Goal: Information Seeking & Learning: Learn about a topic

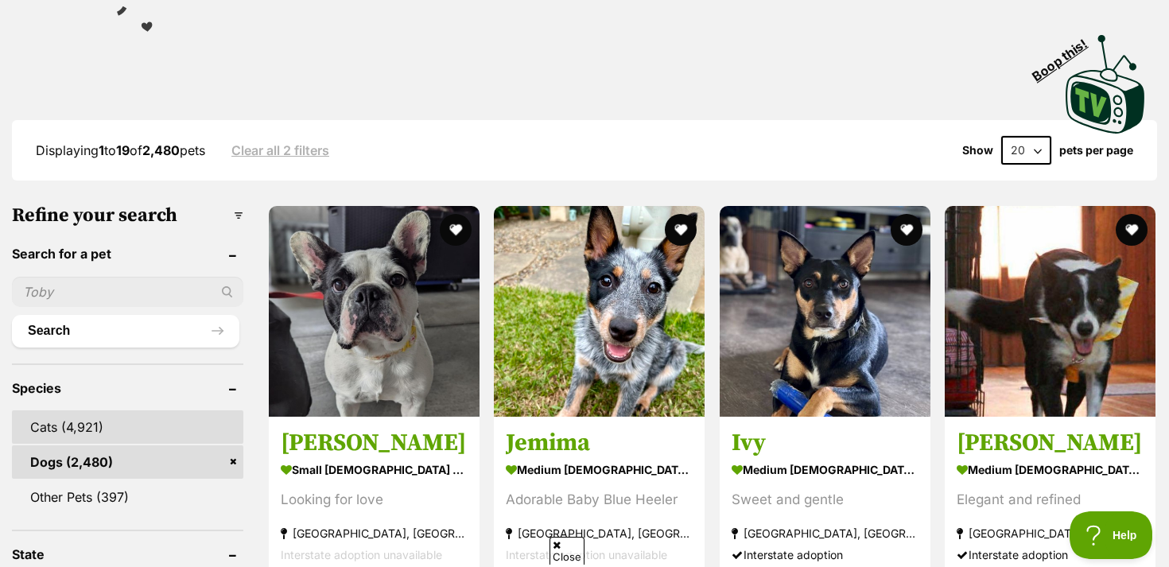
click at [217, 410] on link "Cats (4,921)" at bounding box center [127, 426] width 231 height 33
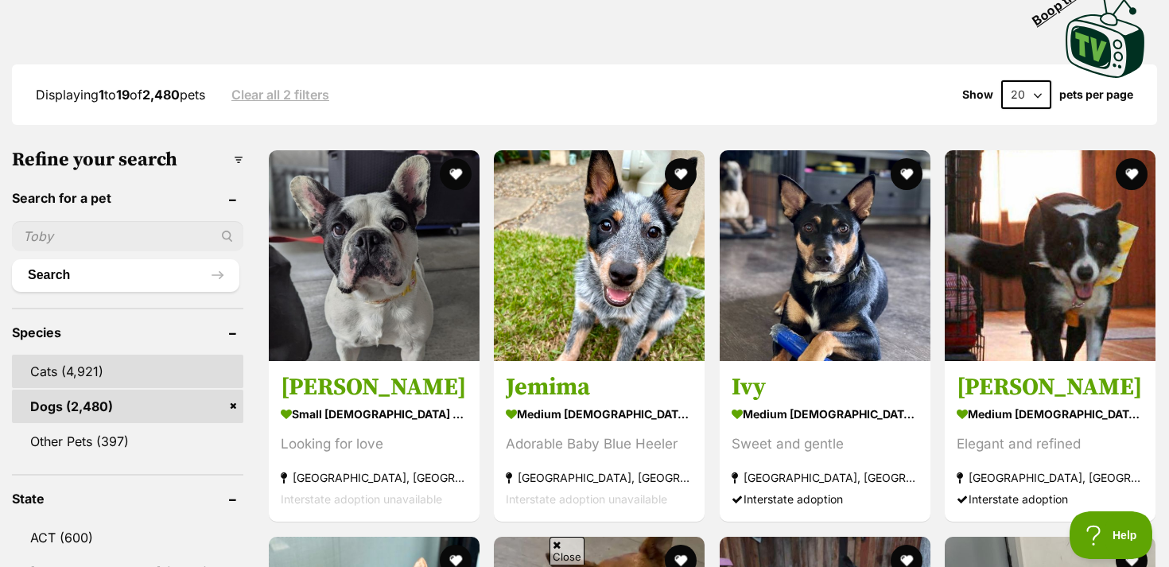
scroll to position [375, 0]
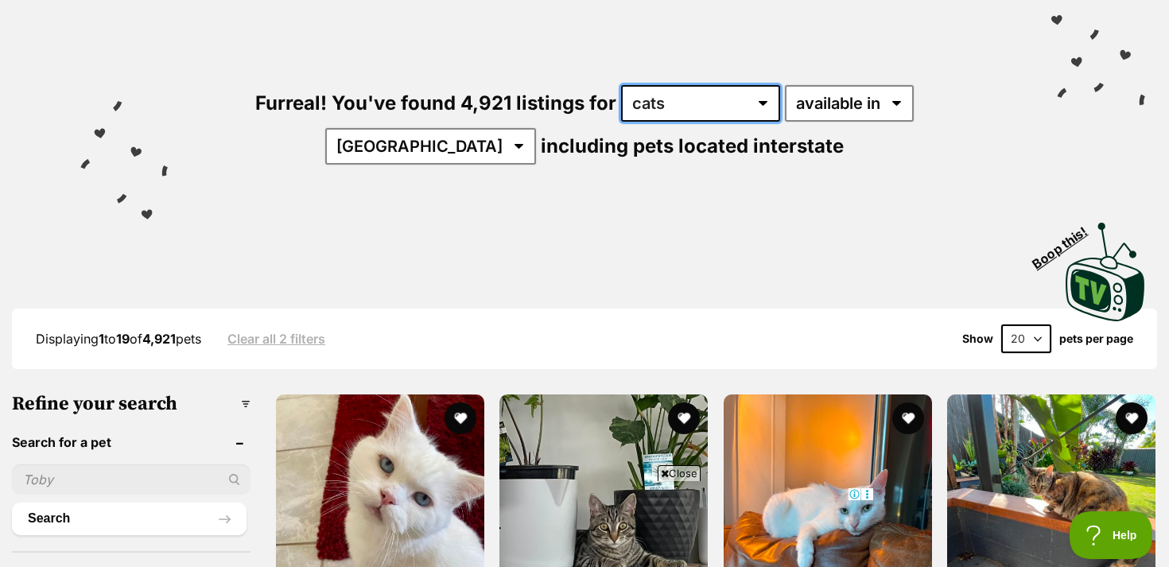
click at [621, 104] on select "any type of pet cats dogs other pets" at bounding box center [700, 103] width 159 height 37
select select "Dogs"
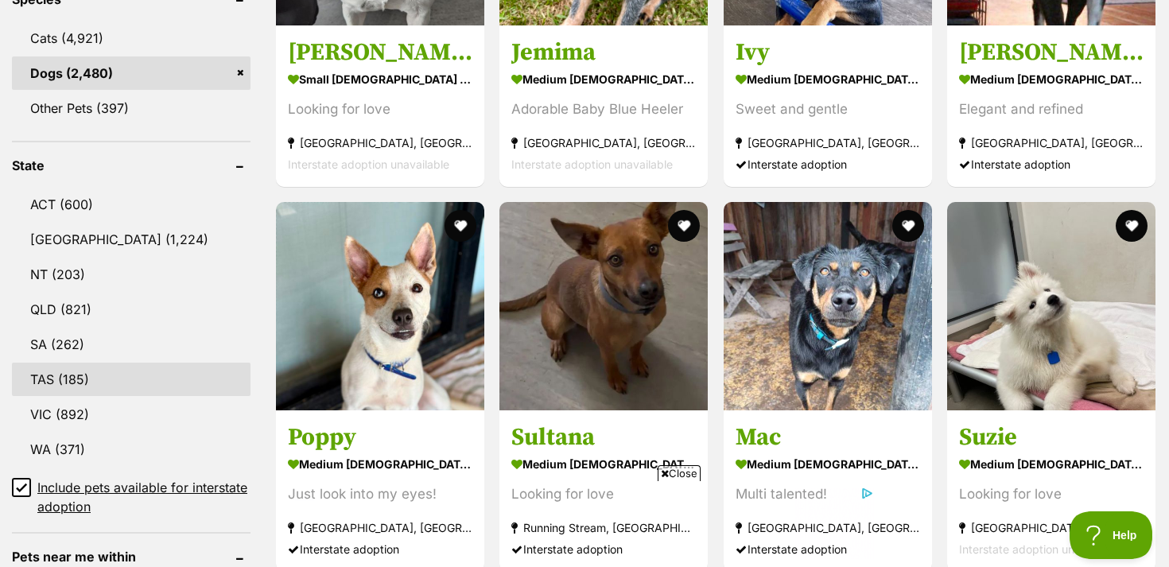
scroll to position [728, 0]
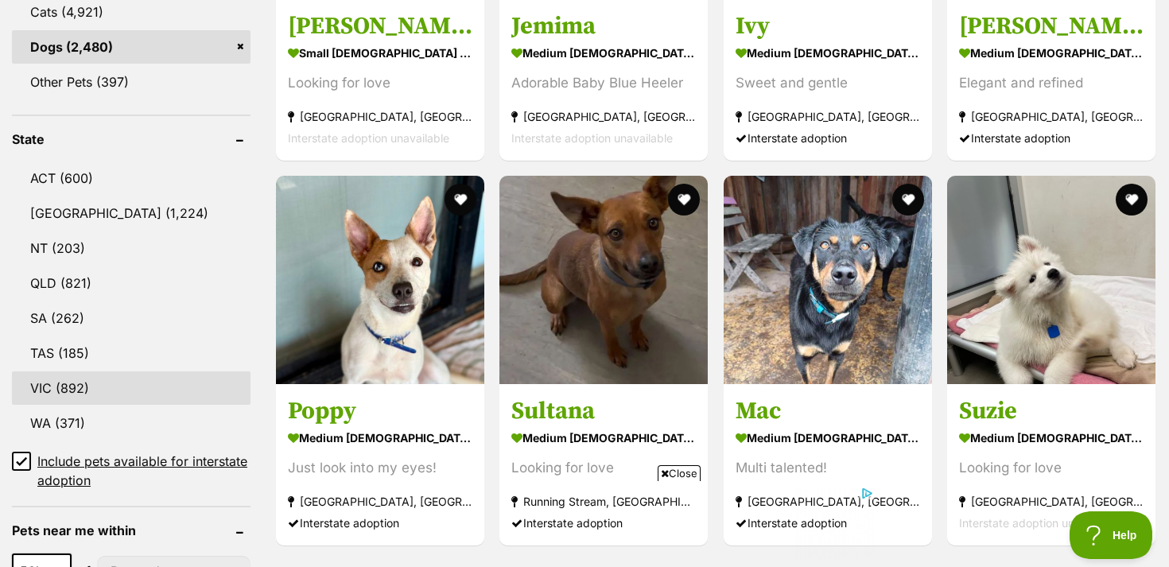
click at [91, 399] on link "VIC (892)" at bounding box center [131, 387] width 239 height 33
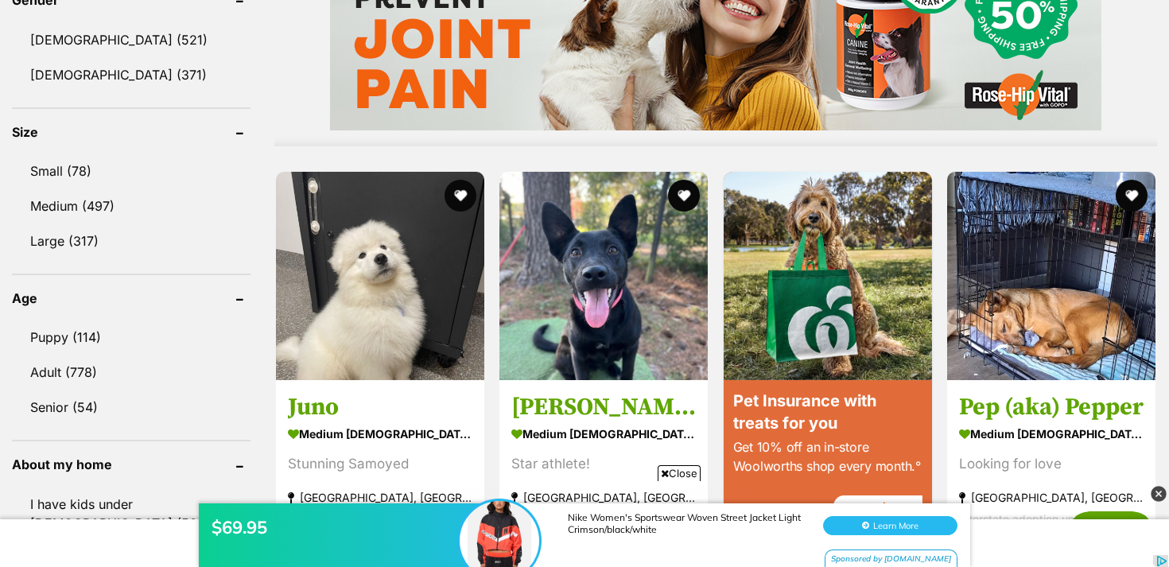
scroll to position [1403, 0]
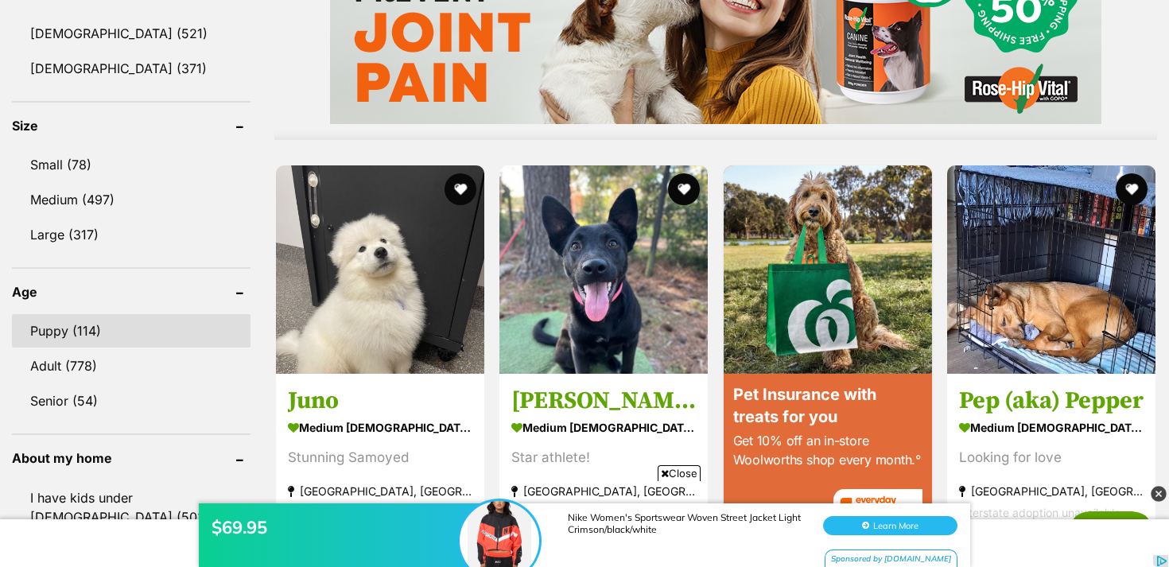
click at [115, 331] on link "Puppy (114)" at bounding box center [131, 330] width 239 height 33
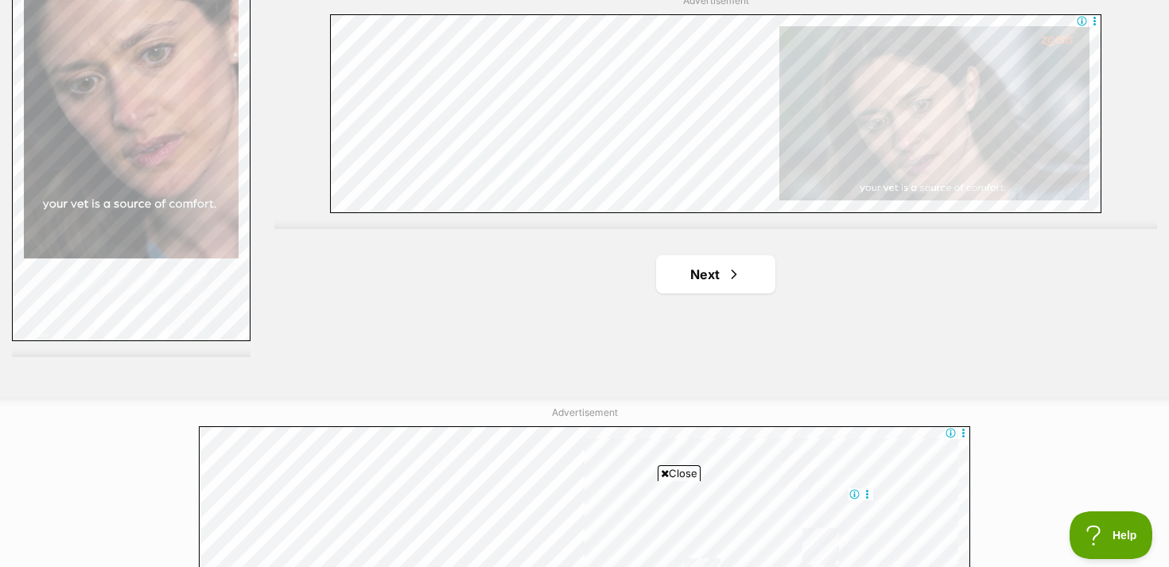
scroll to position [2914, 0]
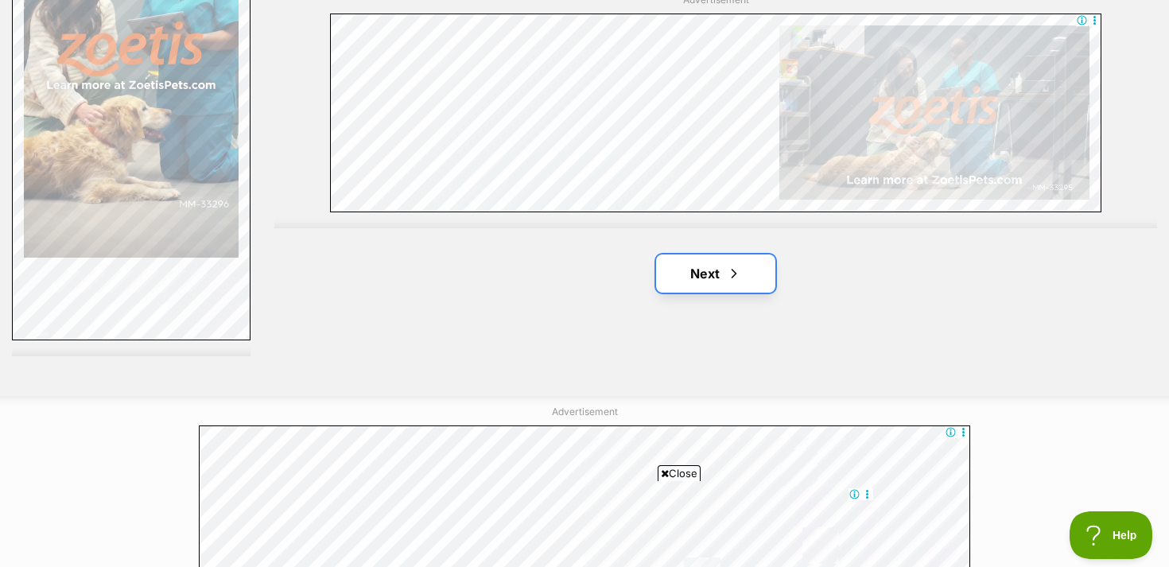
click at [738, 275] on span "Next page" at bounding box center [734, 273] width 16 height 19
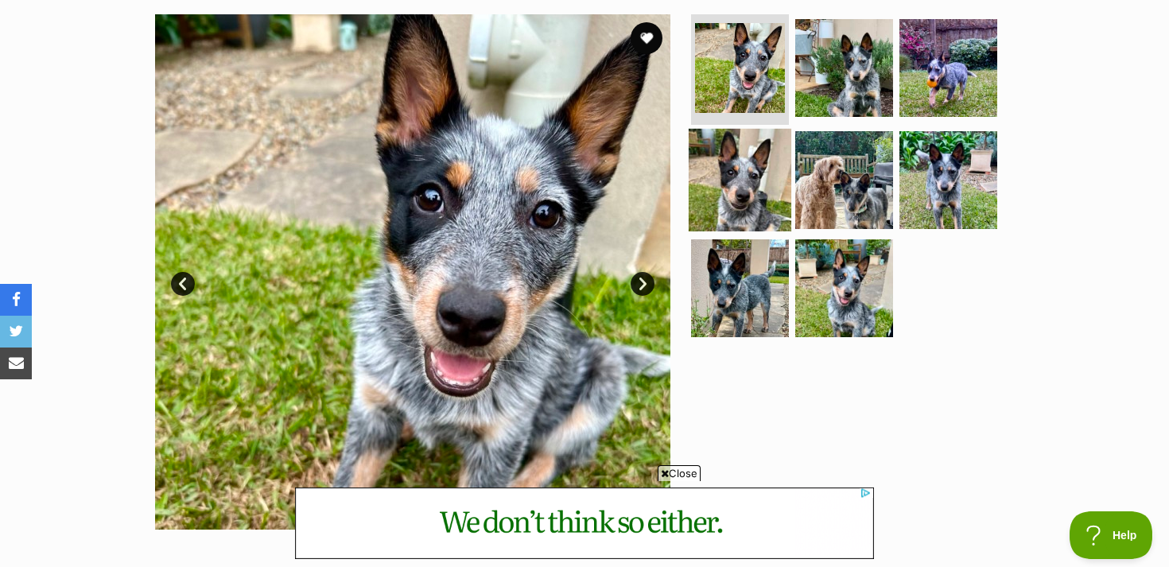
click at [757, 201] on img at bounding box center [740, 180] width 103 height 103
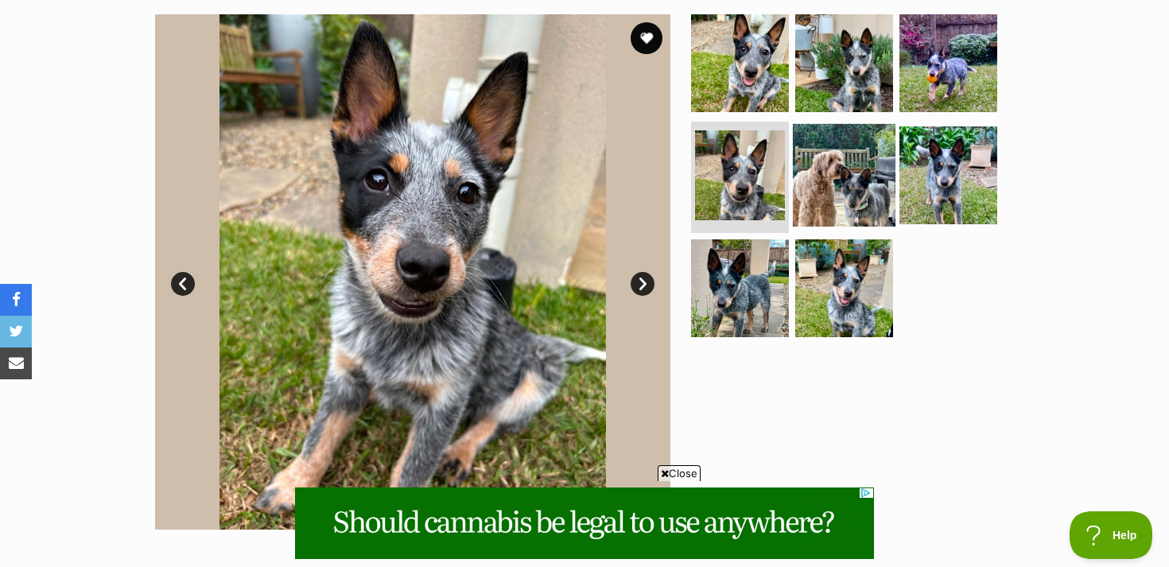
click at [855, 189] on img at bounding box center [844, 175] width 103 height 103
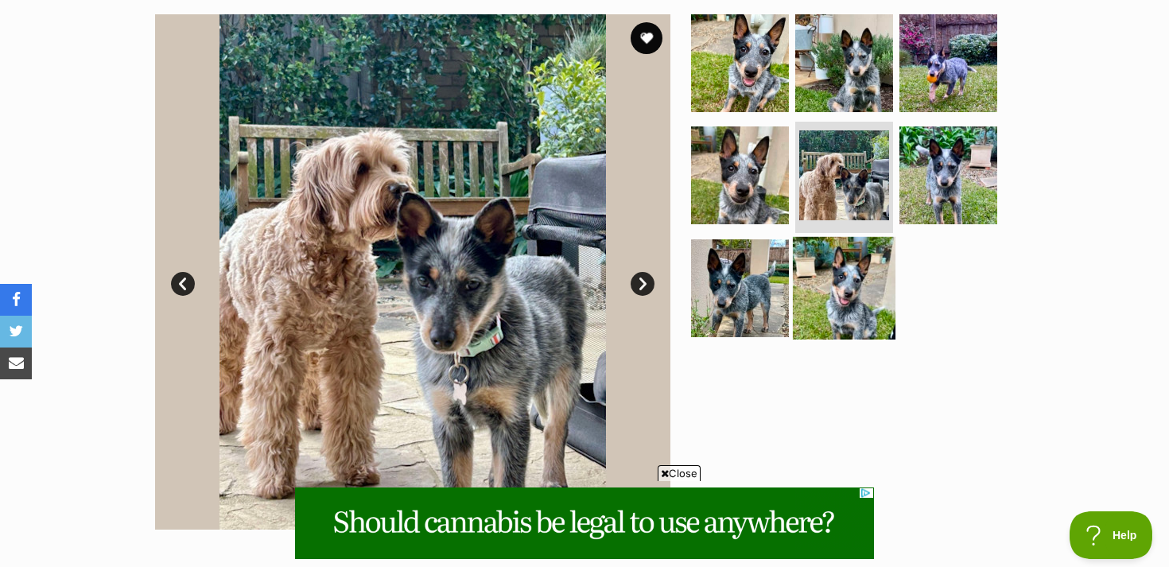
click at [849, 298] on img at bounding box center [844, 288] width 103 height 103
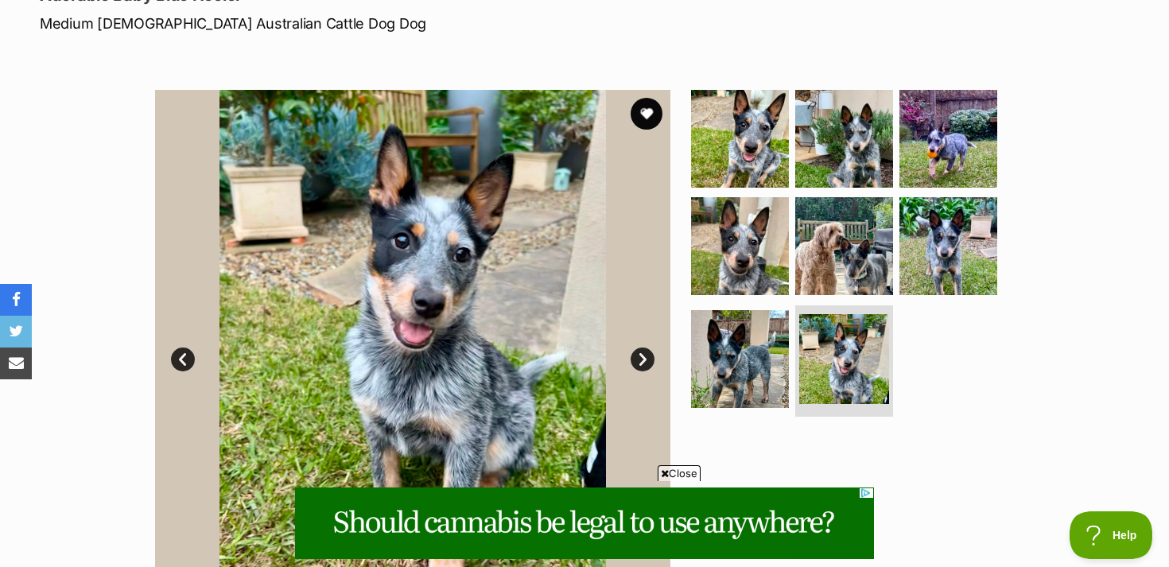
scroll to position [116, 0]
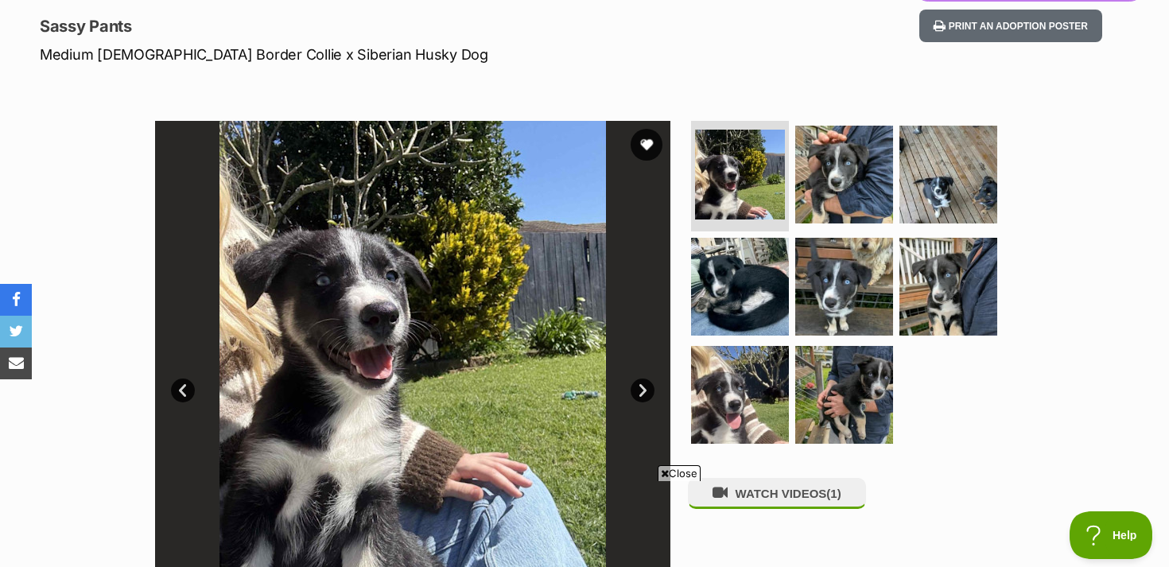
scroll to position [213, 0]
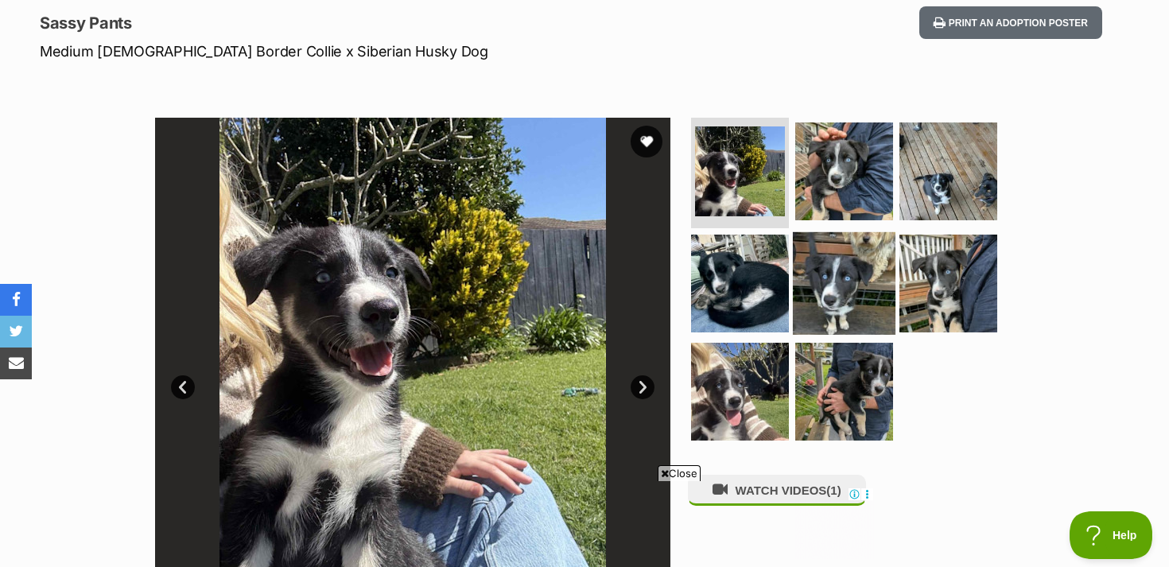
click at [837, 292] on img at bounding box center [844, 283] width 103 height 103
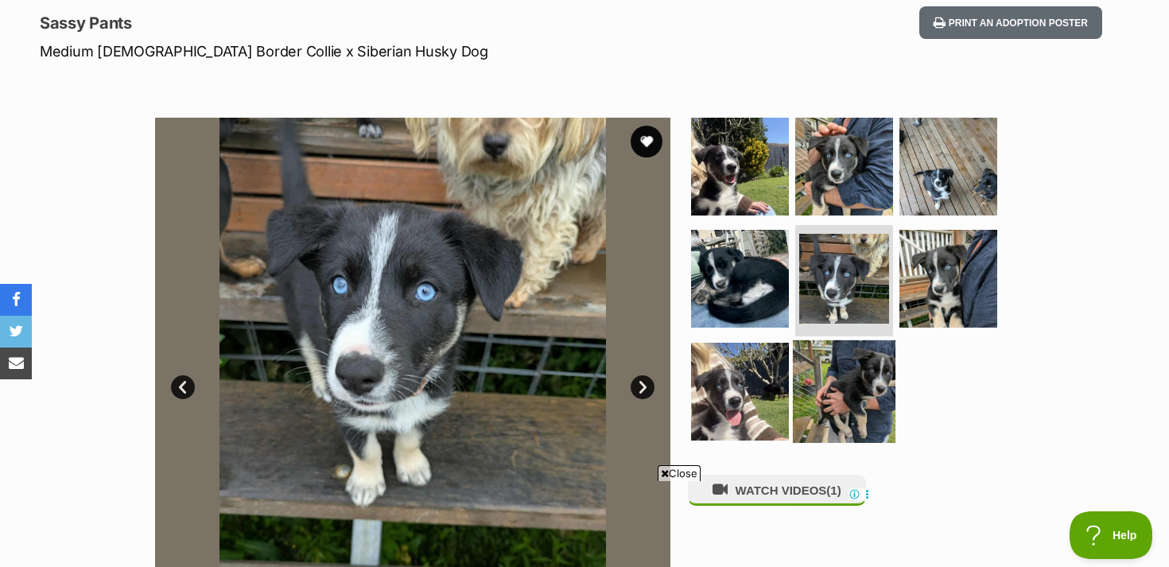
click at [822, 400] on img at bounding box center [844, 391] width 103 height 103
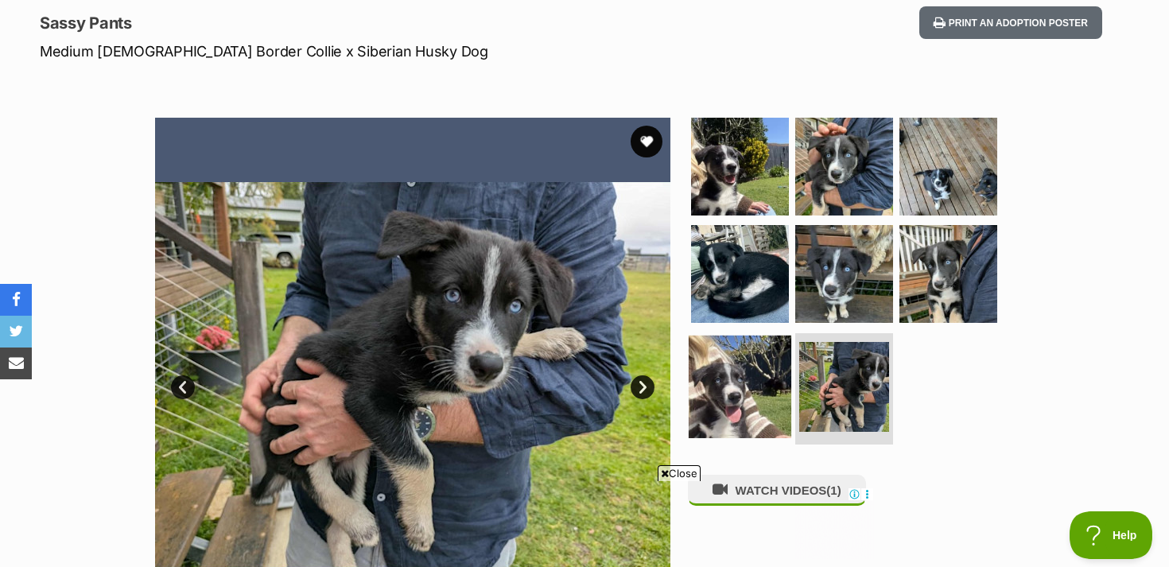
click at [774, 388] on img at bounding box center [740, 387] width 103 height 103
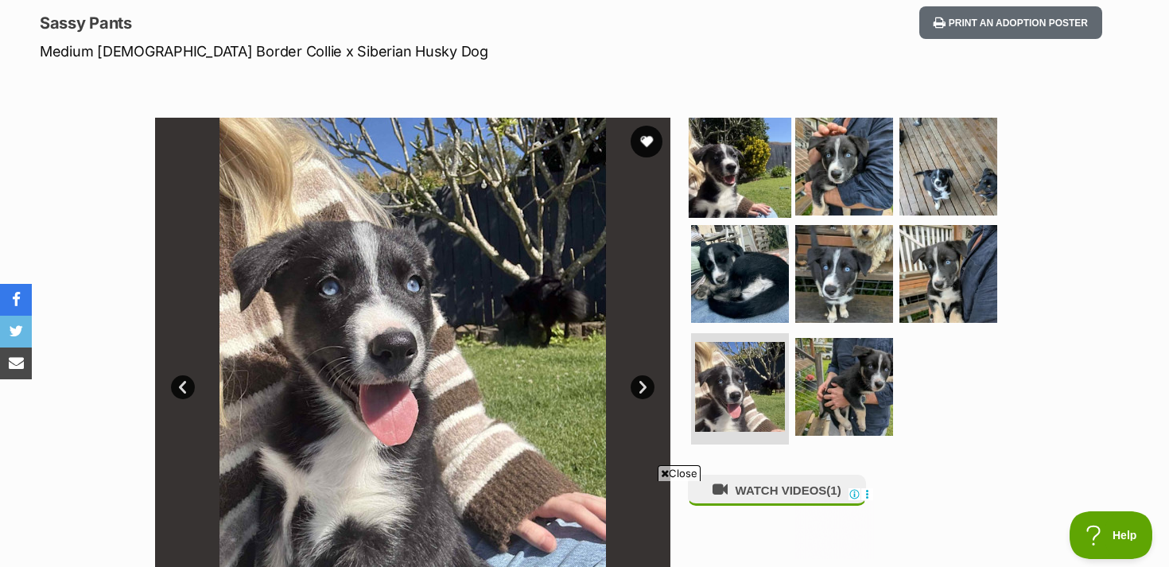
click at [747, 181] on img at bounding box center [740, 165] width 103 height 103
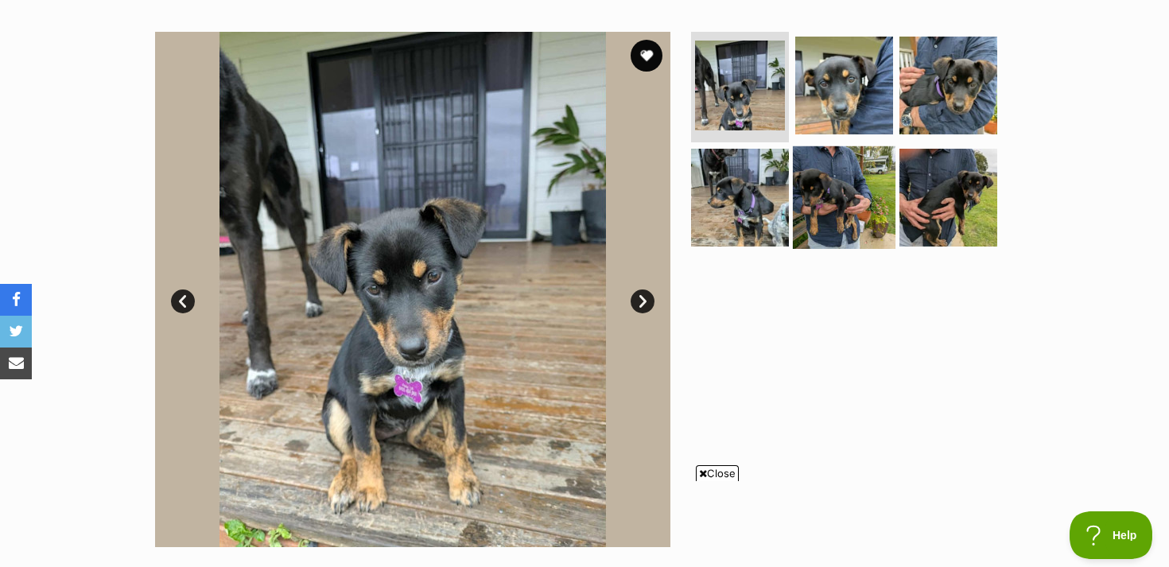
click at [844, 193] on img at bounding box center [844, 197] width 103 height 103
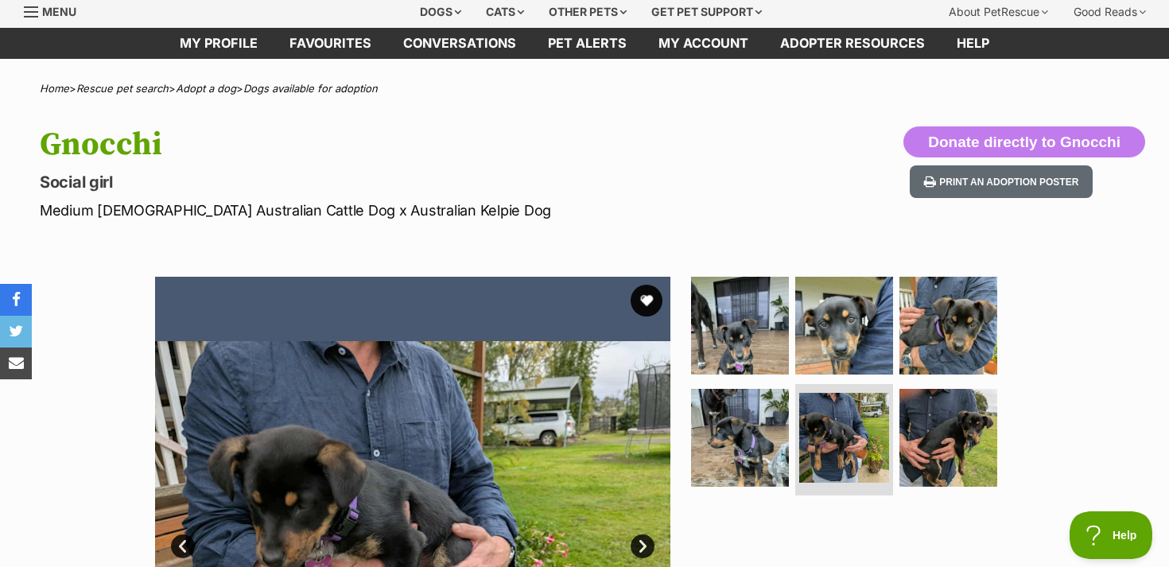
scroll to position [35, 0]
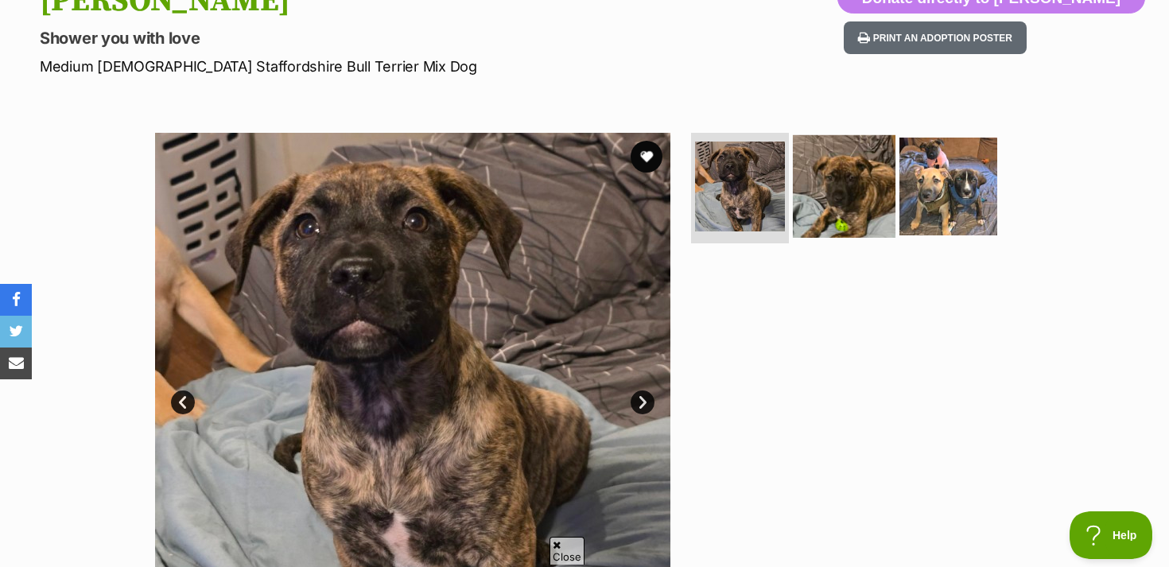
click at [831, 198] on img at bounding box center [844, 185] width 103 height 103
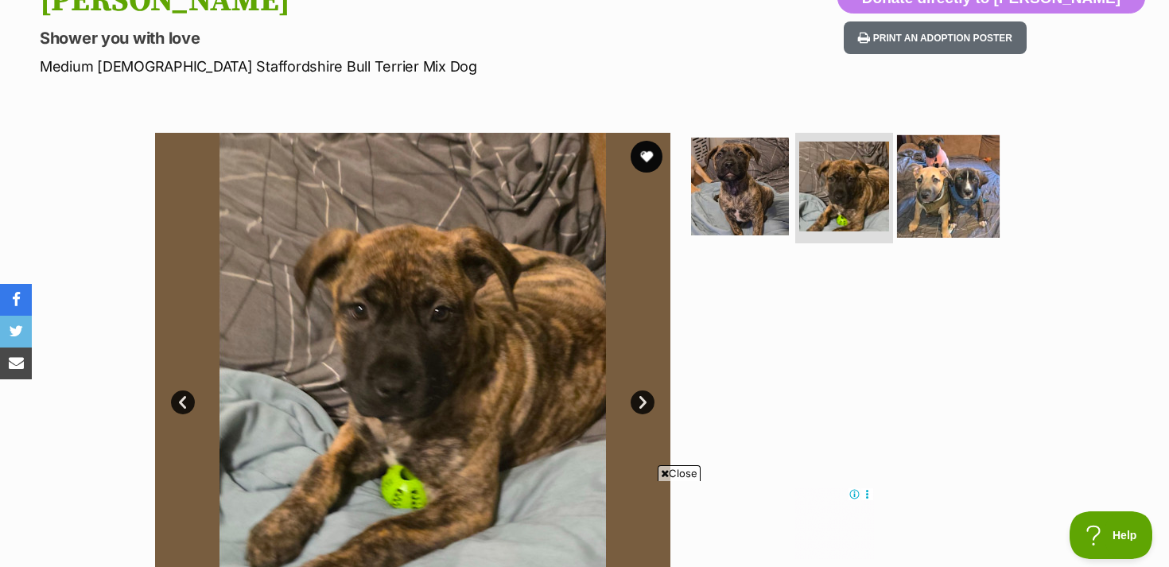
click at [959, 196] on img at bounding box center [948, 185] width 103 height 103
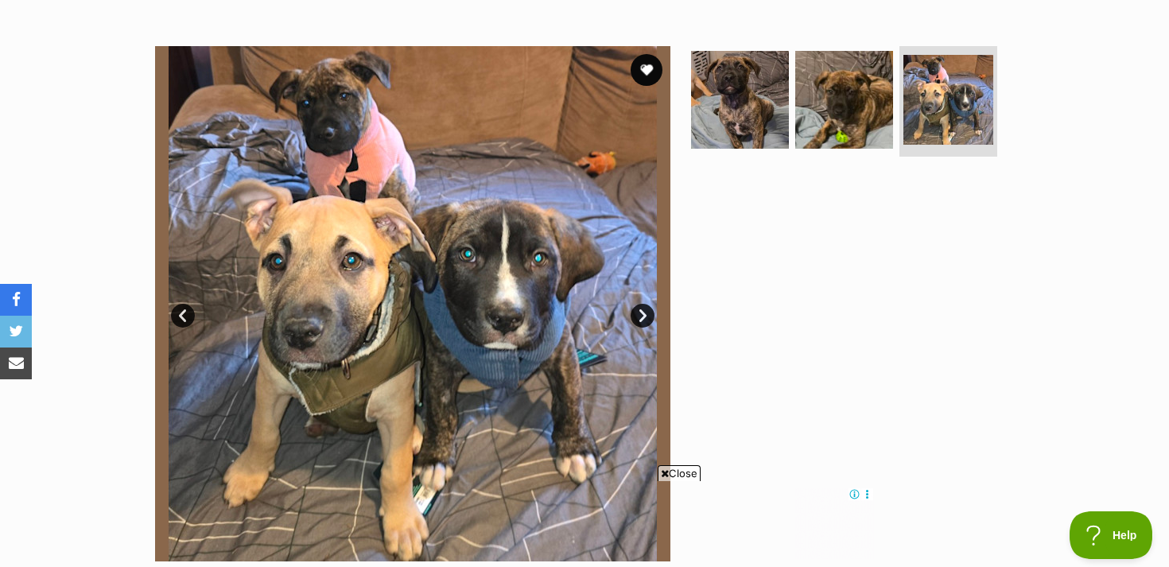
scroll to position [178, 0]
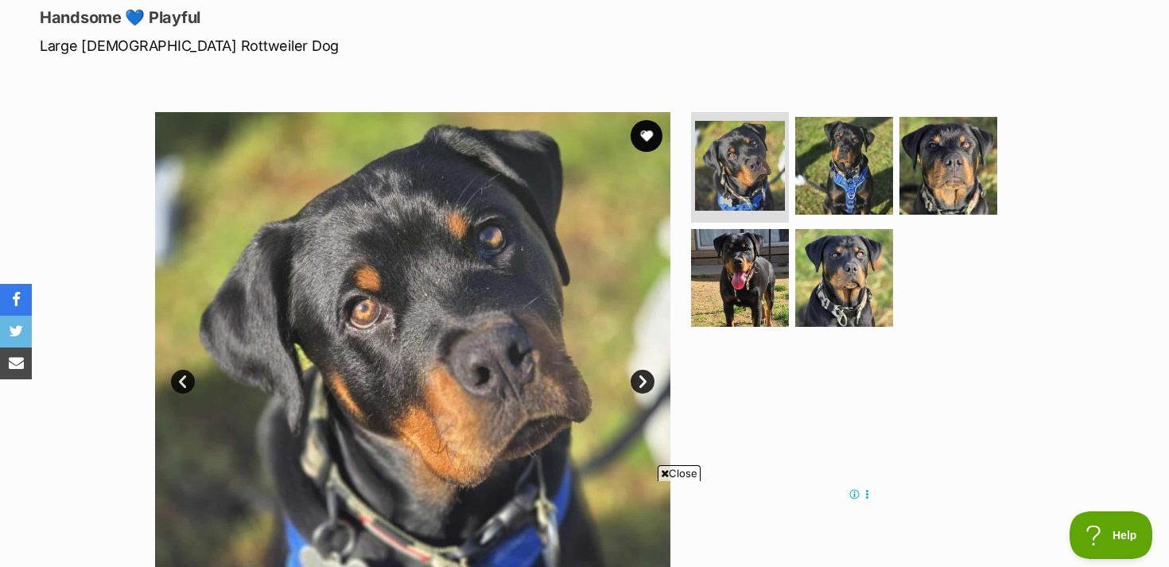
scroll to position [205, 0]
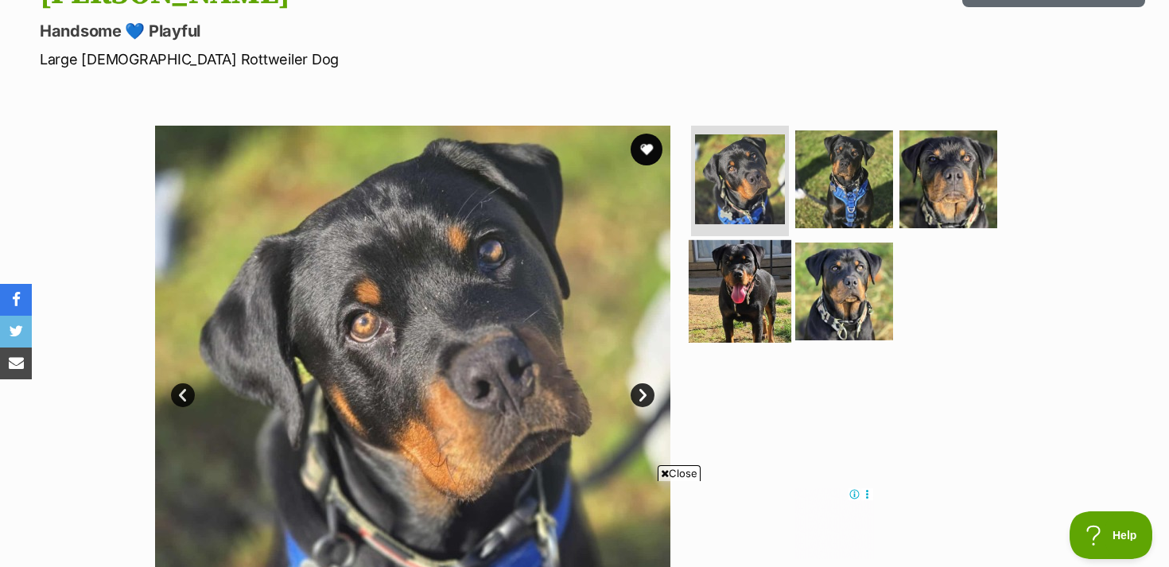
click at [749, 305] on img at bounding box center [740, 291] width 103 height 103
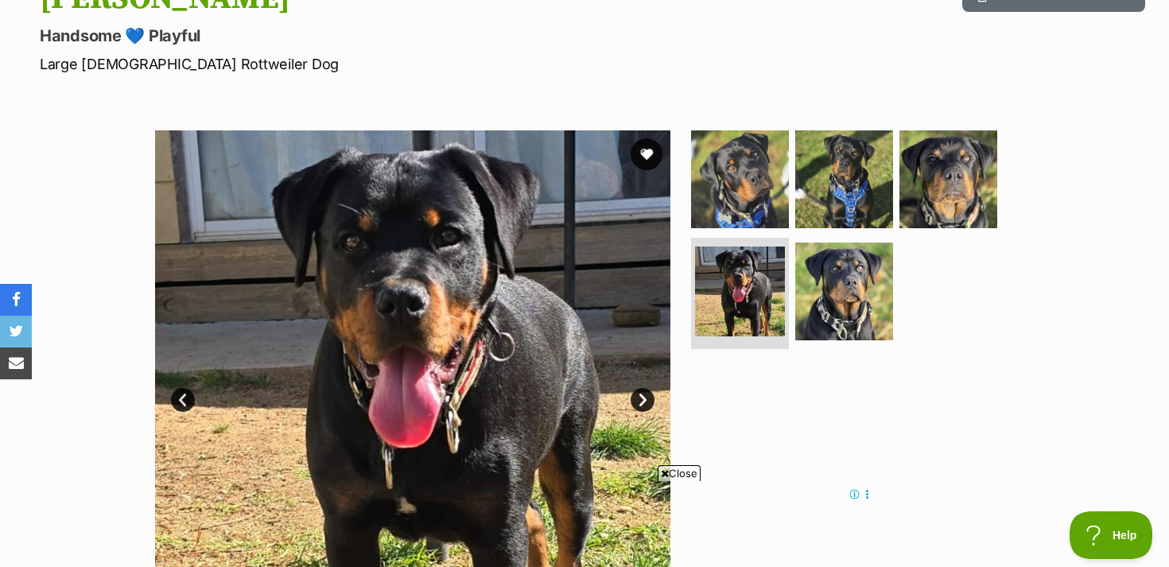
scroll to position [198, 0]
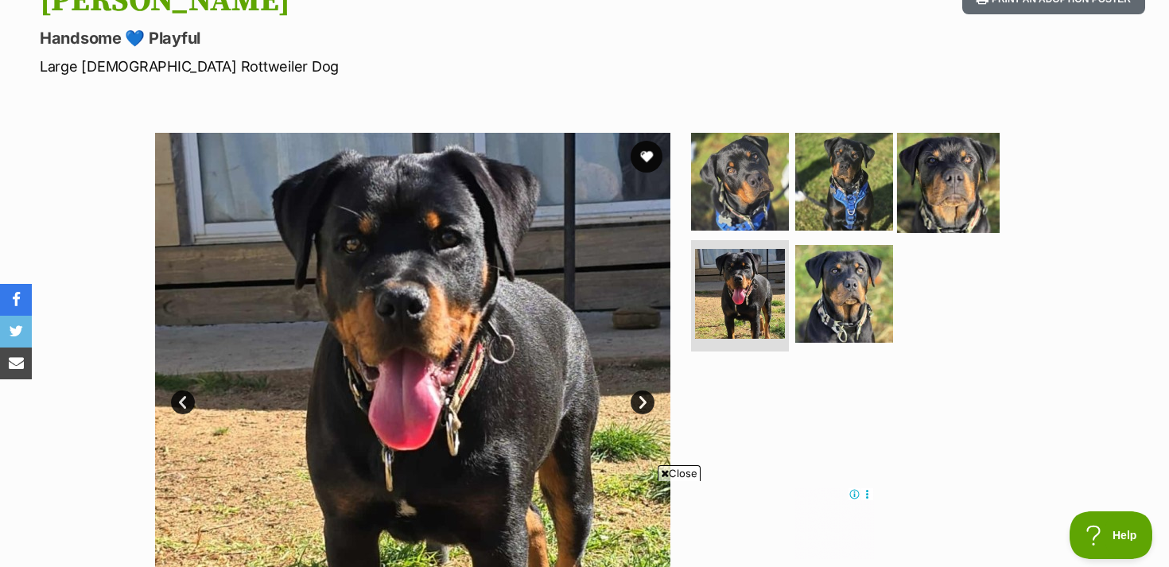
click at [958, 166] on img at bounding box center [948, 181] width 103 height 103
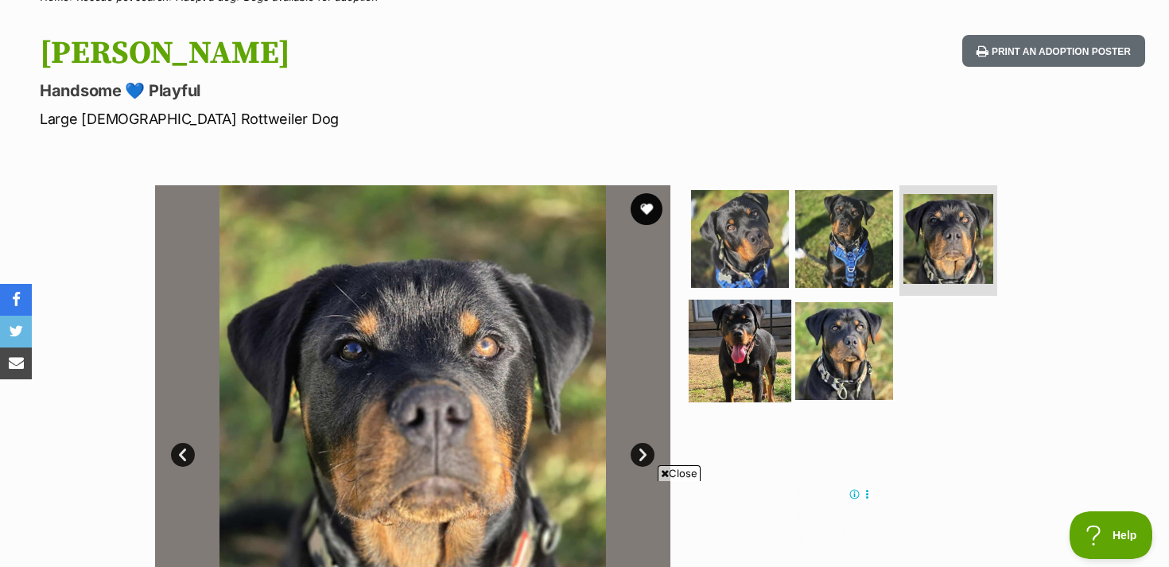
scroll to position [0, 0]
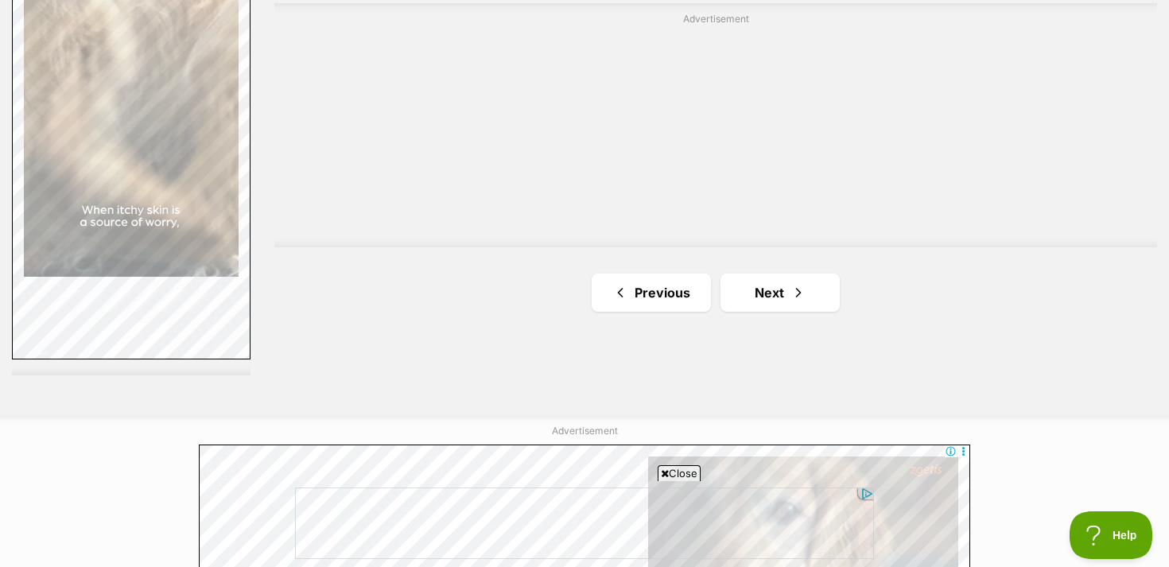
scroll to position [2906, 0]
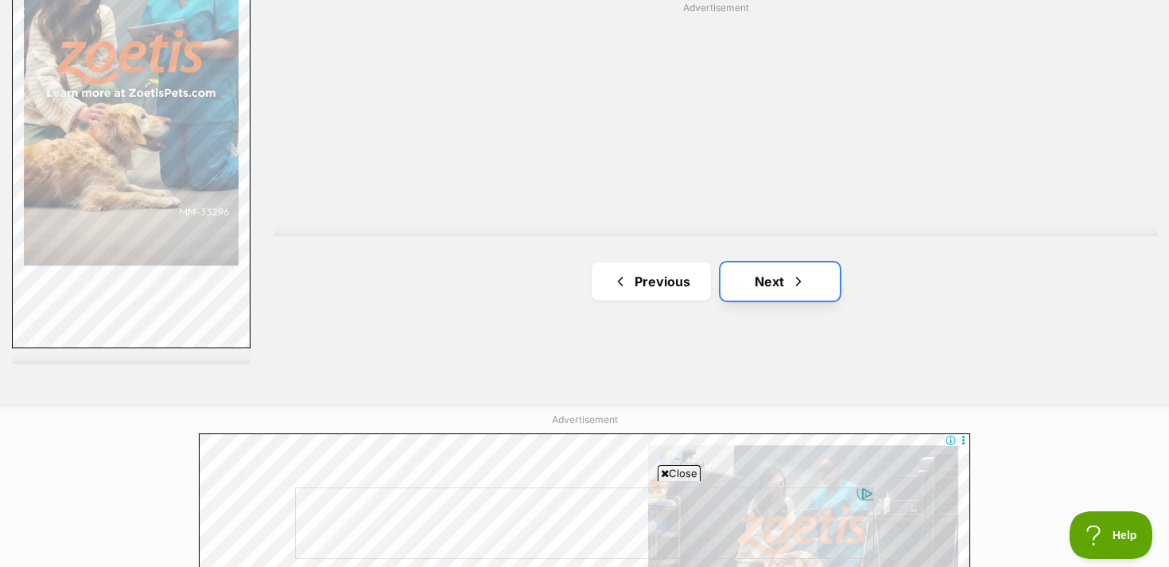
click at [776, 281] on link "Next" at bounding box center [779, 281] width 119 height 38
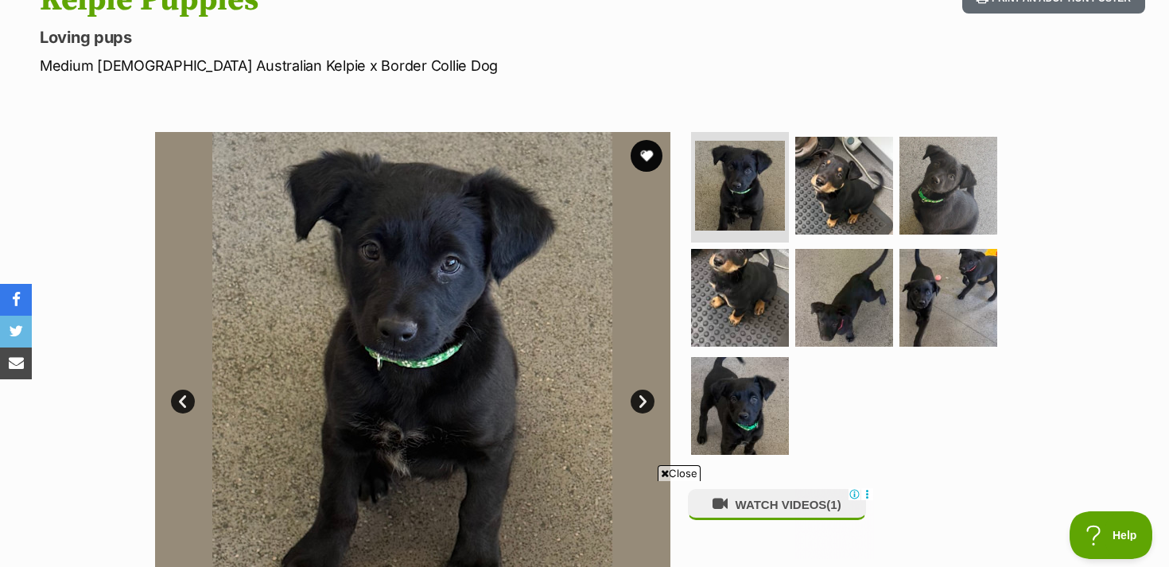
scroll to position [201, 0]
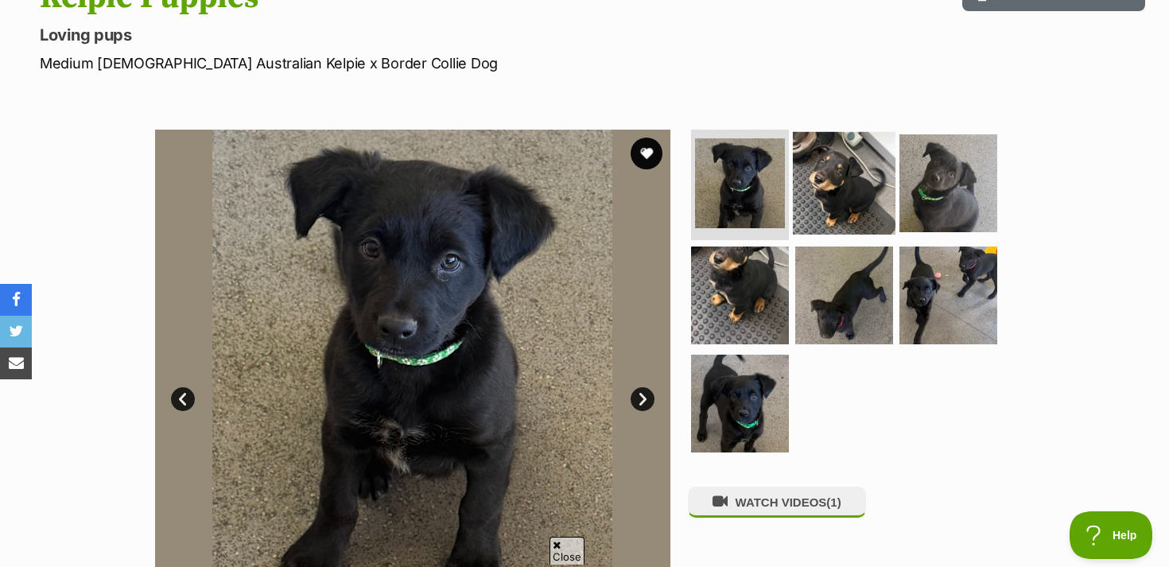
click at [838, 178] on img at bounding box center [844, 182] width 103 height 103
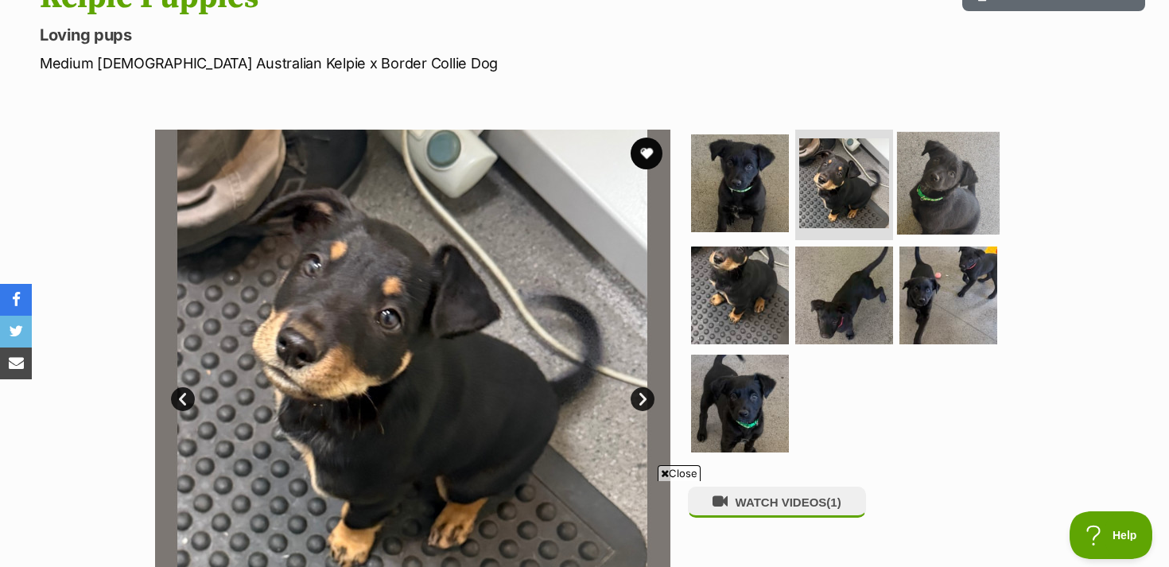
scroll to position [0, 0]
click at [926, 181] on img at bounding box center [948, 182] width 103 height 103
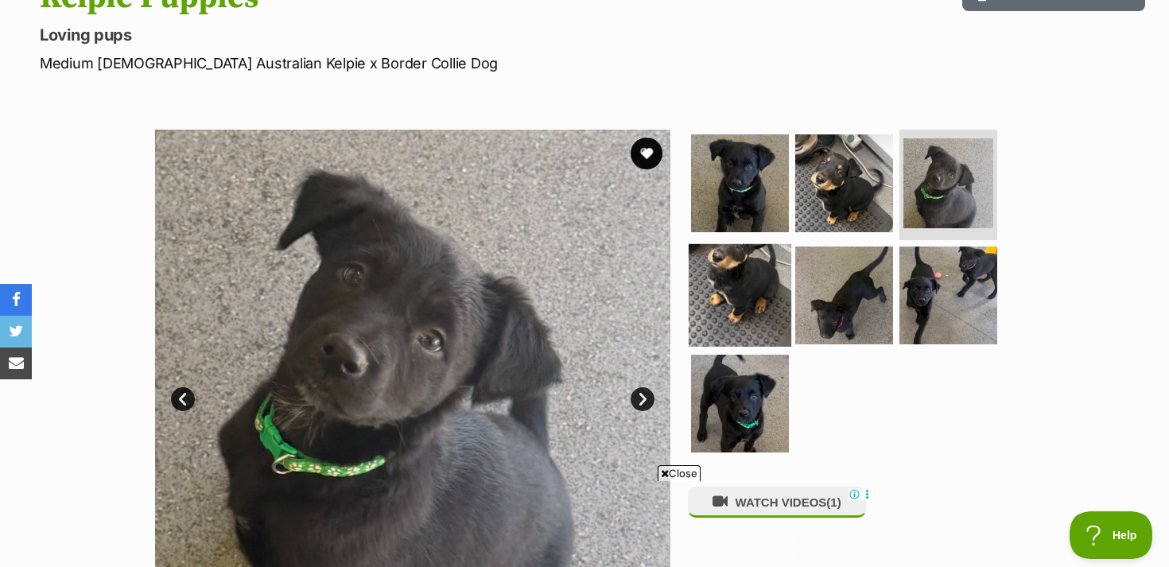
click at [751, 274] on img at bounding box center [740, 295] width 103 height 103
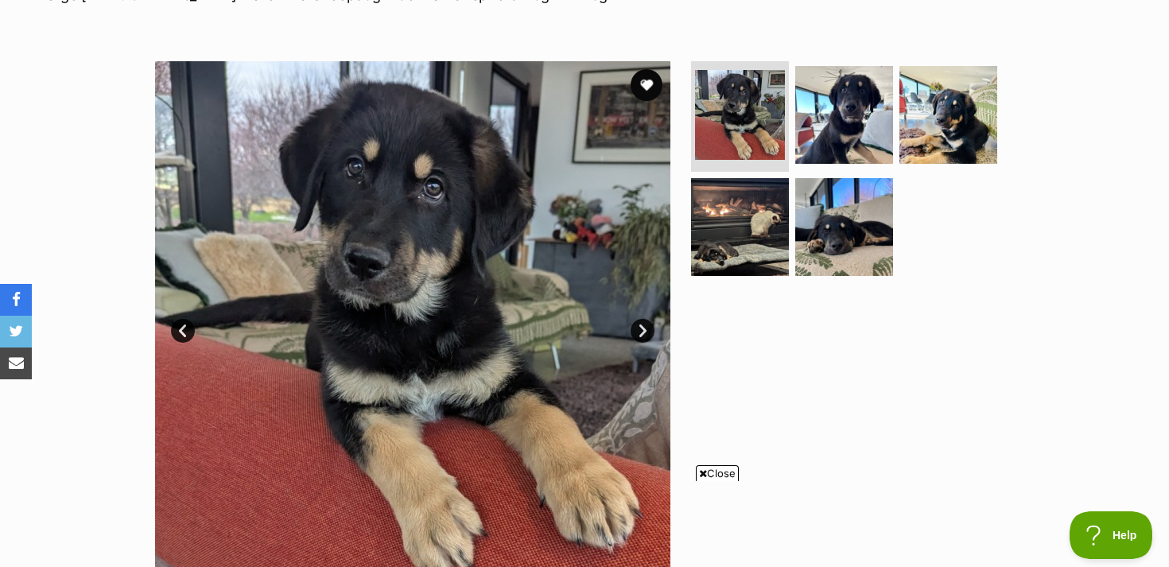
scroll to position [266, 0]
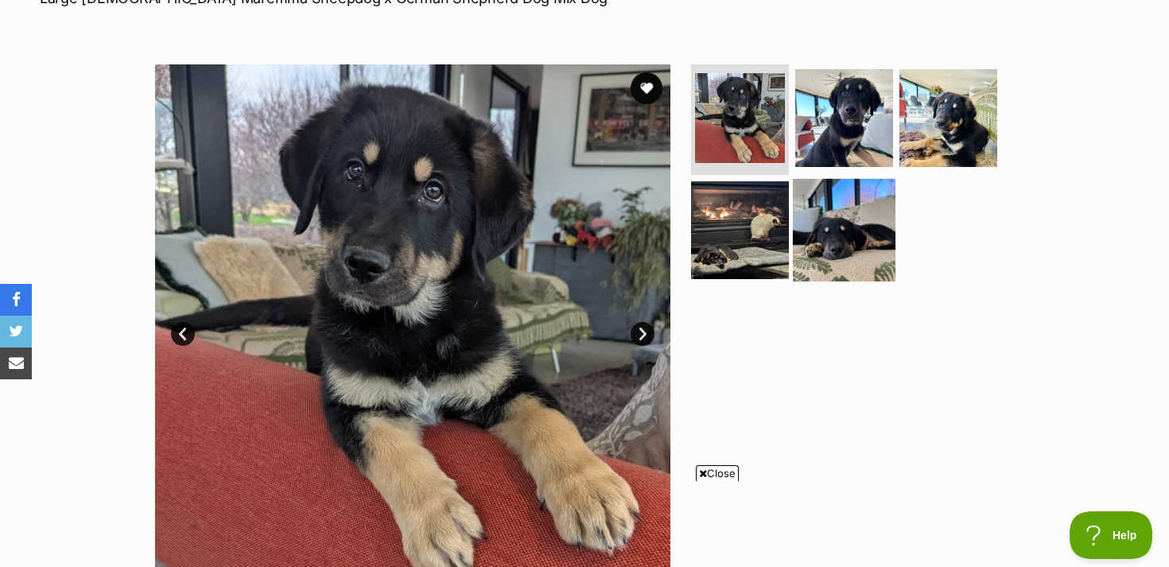
click at [835, 217] on img at bounding box center [844, 230] width 103 height 103
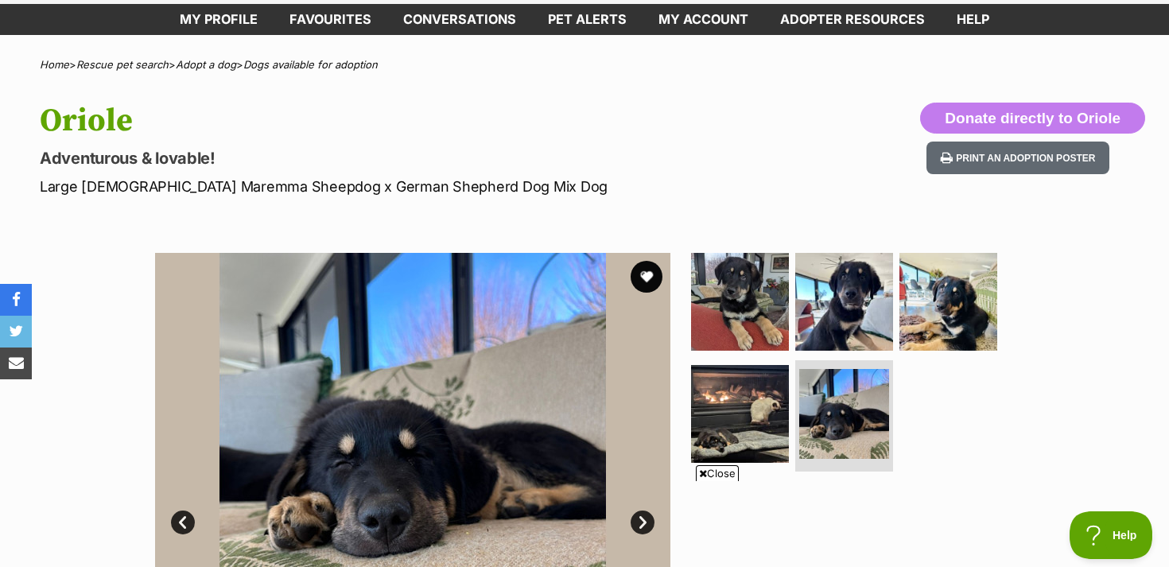
scroll to position [11, 0]
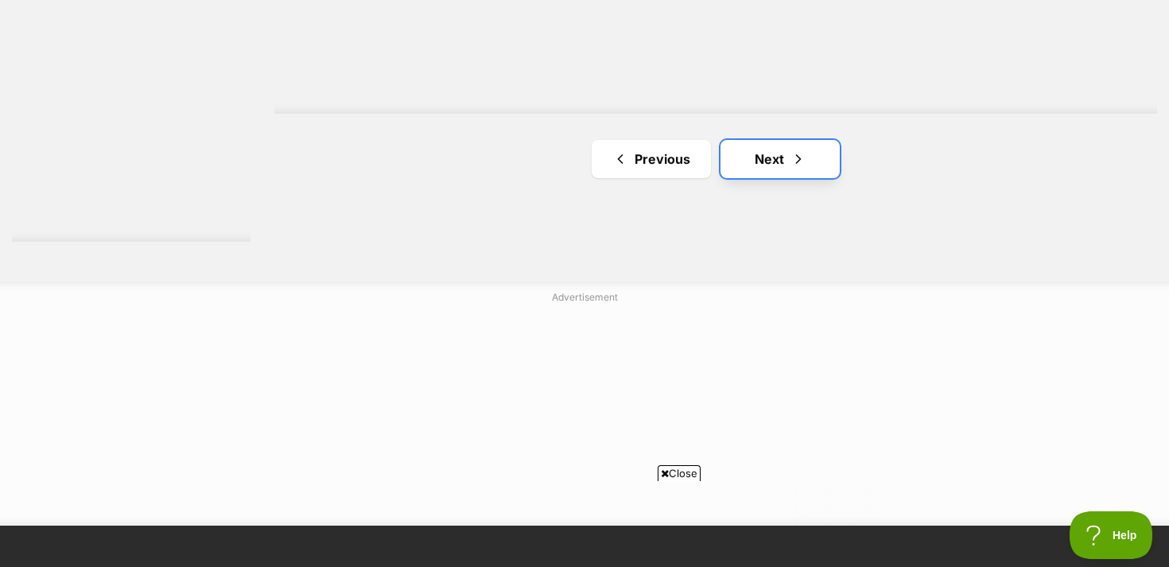
click at [789, 166] on link "Next" at bounding box center [779, 159] width 119 height 38
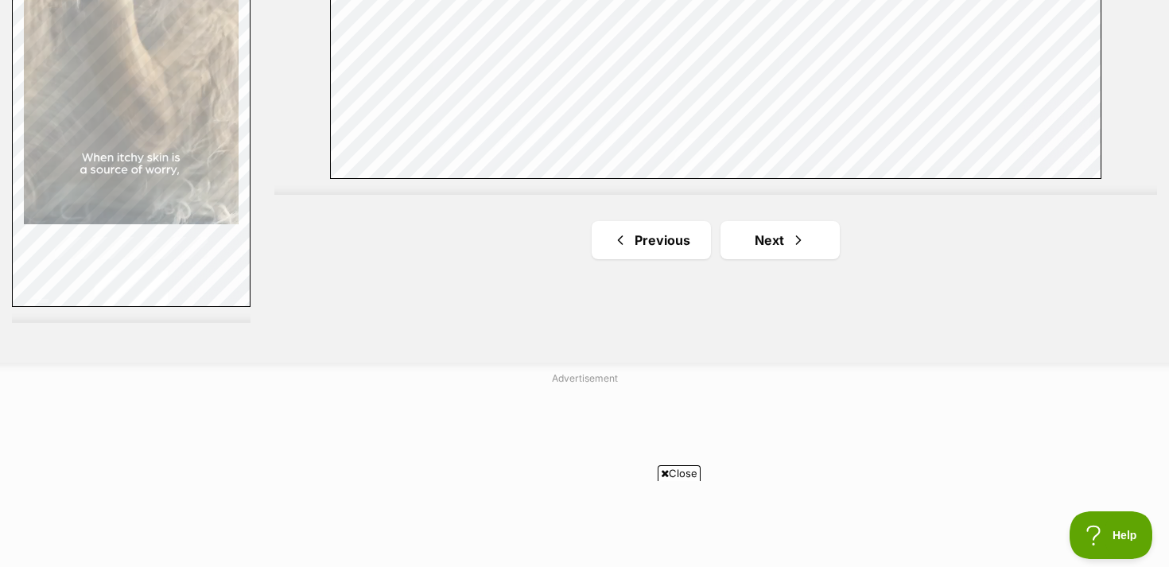
scroll to position [2961, 0]
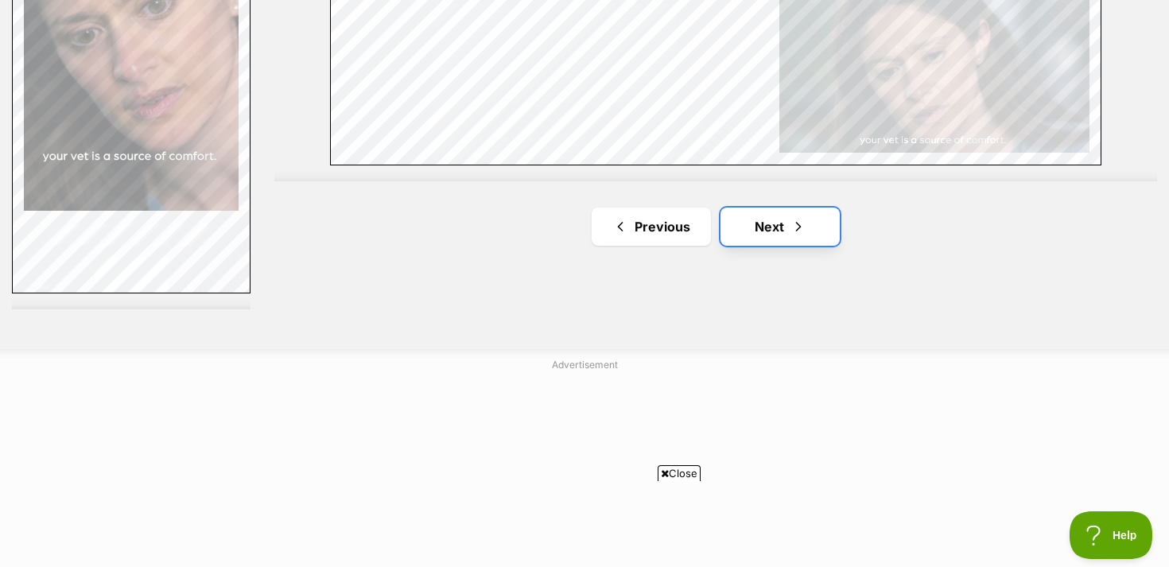
click at [798, 231] on span "Next page" at bounding box center [798, 226] width 16 height 19
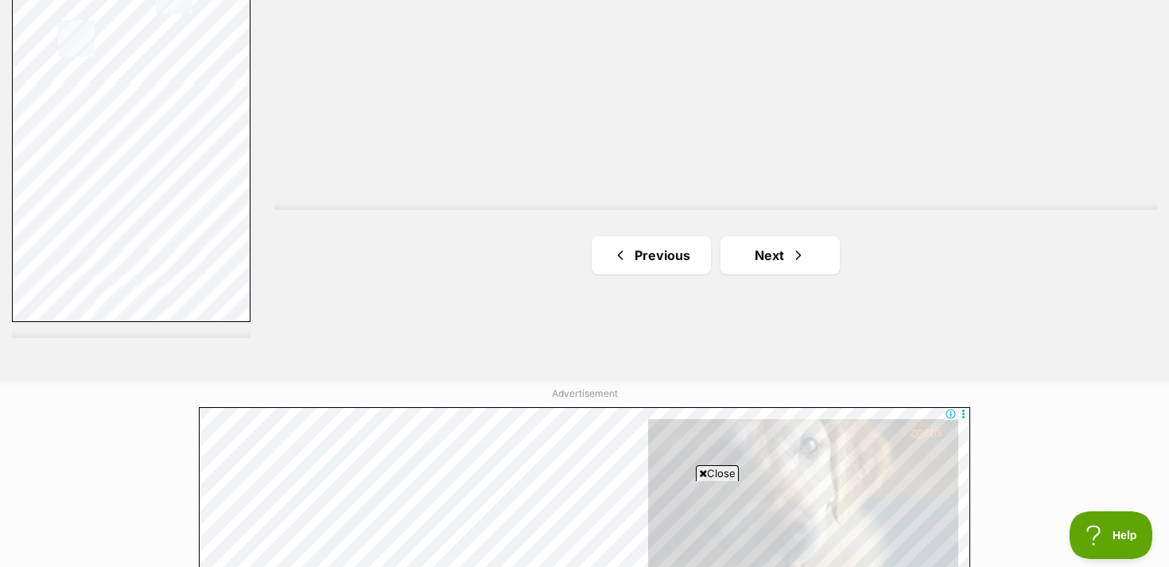
scroll to position [2944, 0]
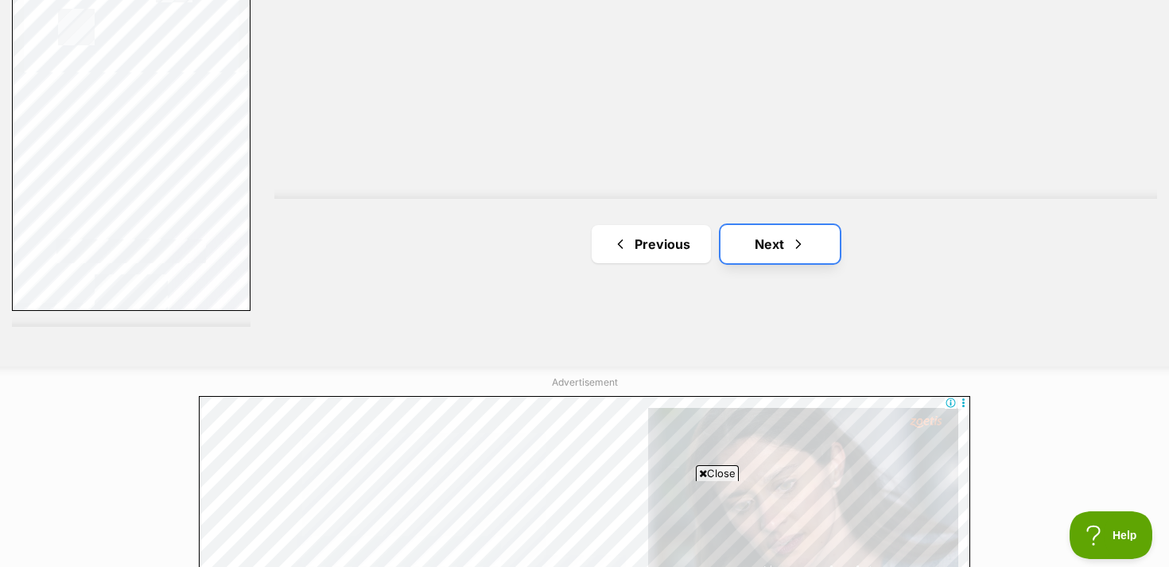
click at [817, 248] on link "Next" at bounding box center [779, 244] width 119 height 38
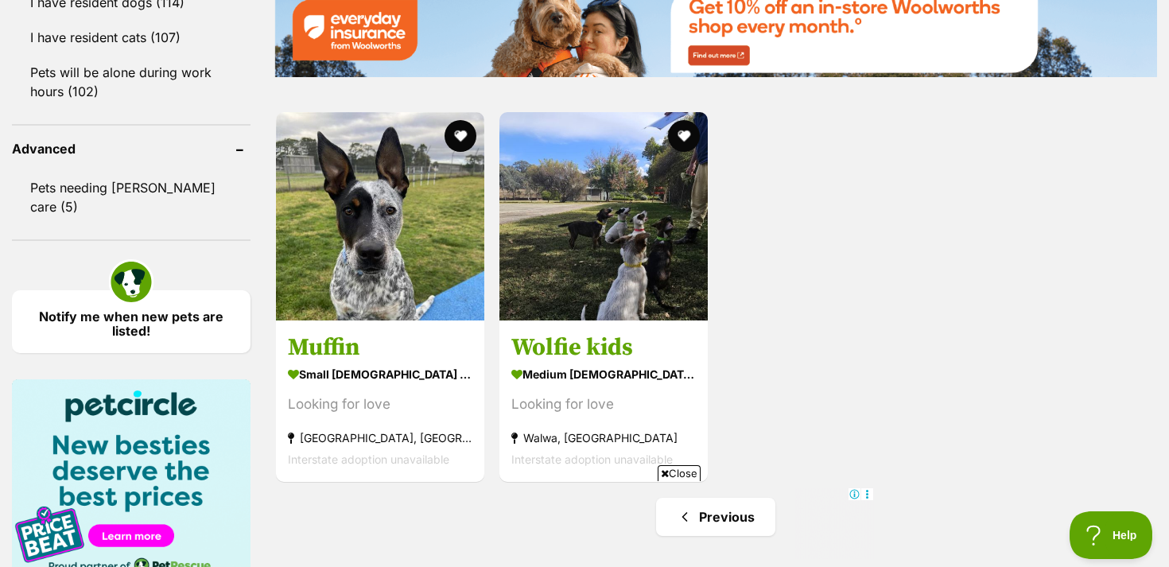
scroll to position [2009, 0]
